Goal: Task Accomplishment & Management: Manage account settings

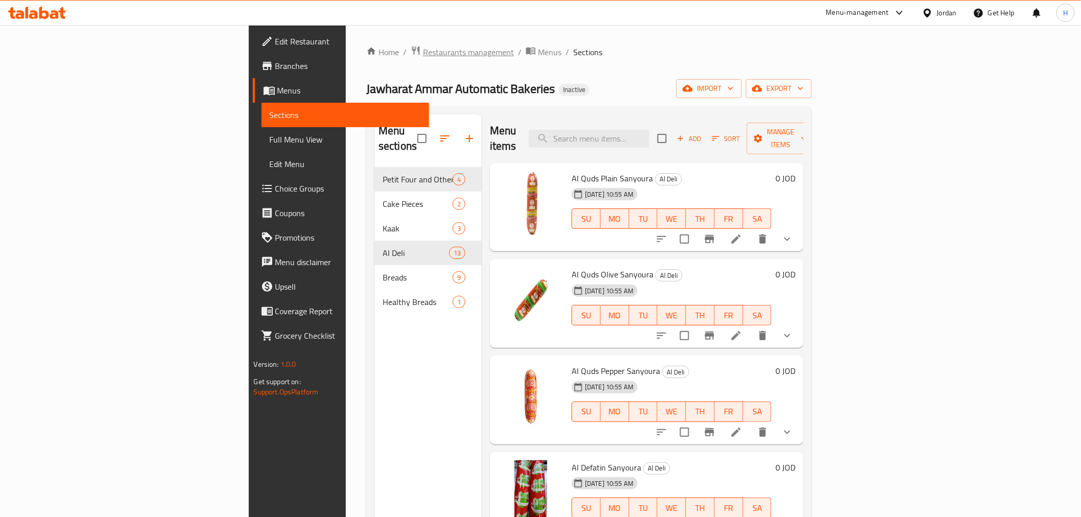
click at [423, 49] on span "Restaurants management" at bounding box center [468, 52] width 91 height 12
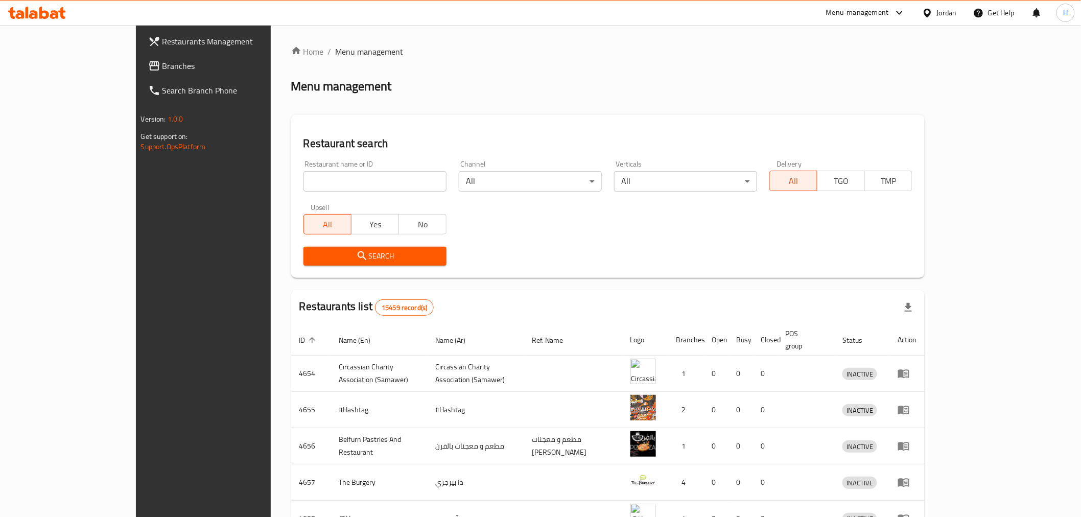
click at [952, 12] on div "Jordan" at bounding box center [947, 12] width 20 height 11
click at [879, 100] on div "[GEOGRAPHIC_DATA]" at bounding box center [880, 104] width 153 height 23
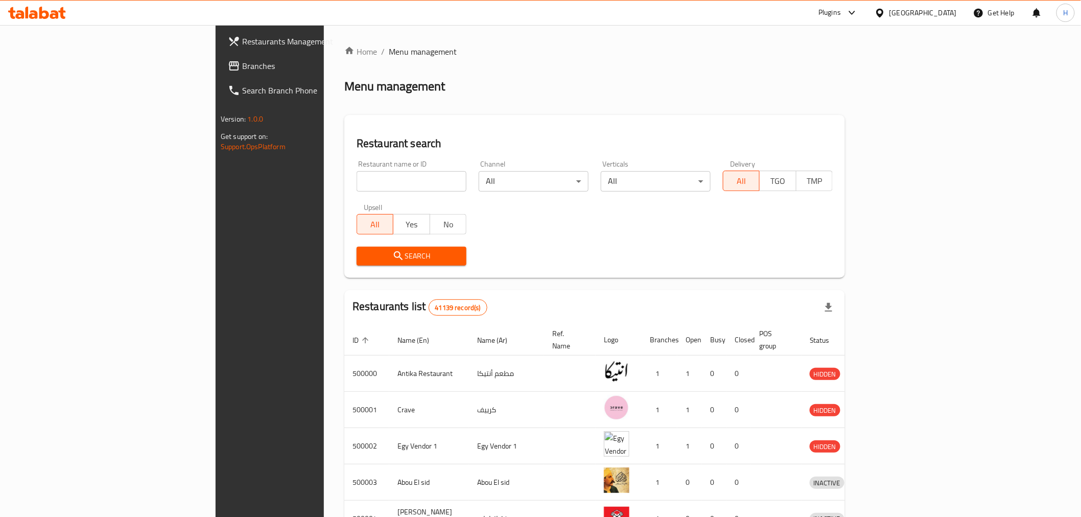
click at [357, 170] on div "Restaurant name or ID Restaurant name or ID" at bounding box center [412, 175] width 110 height 31
paste input "ماركت الملوك"
click at [357, 174] on input "ماركت الملوك" at bounding box center [412, 181] width 110 height 20
type input "ماركت الملوك"
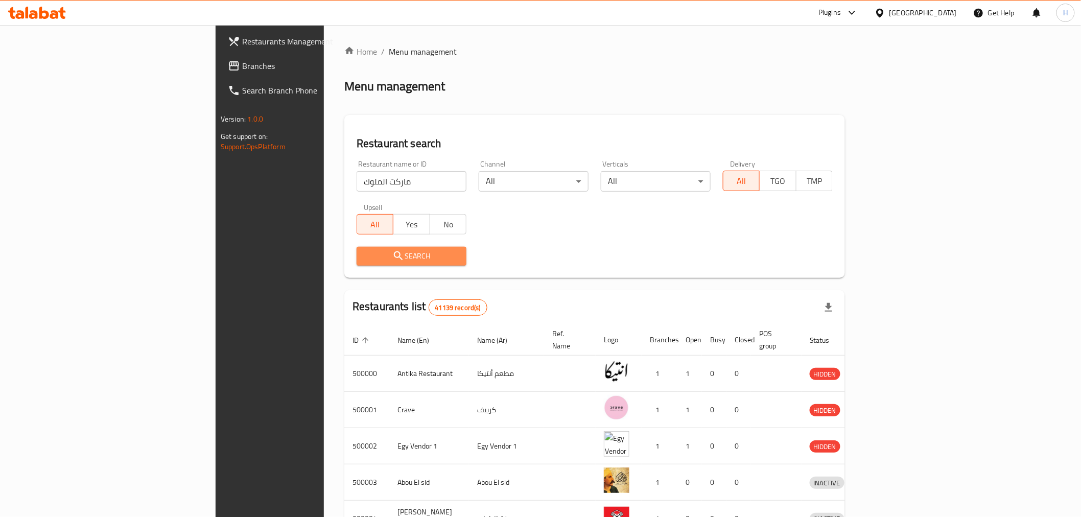
click at [365, 253] on span "Search" at bounding box center [411, 256] width 93 height 13
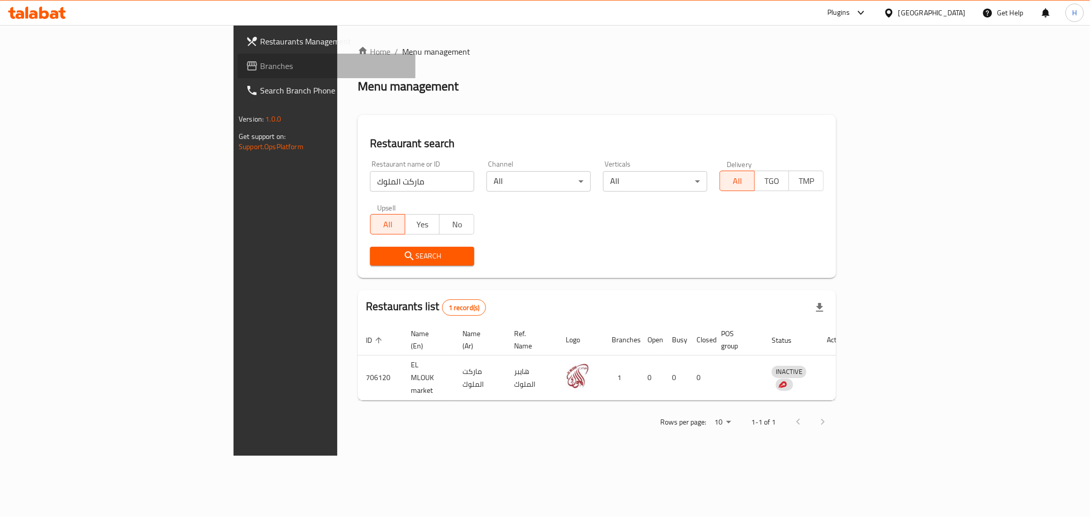
click at [260, 63] on span "Branches" at bounding box center [333, 66] width 147 height 12
